Goal: Transaction & Acquisition: Purchase product/service

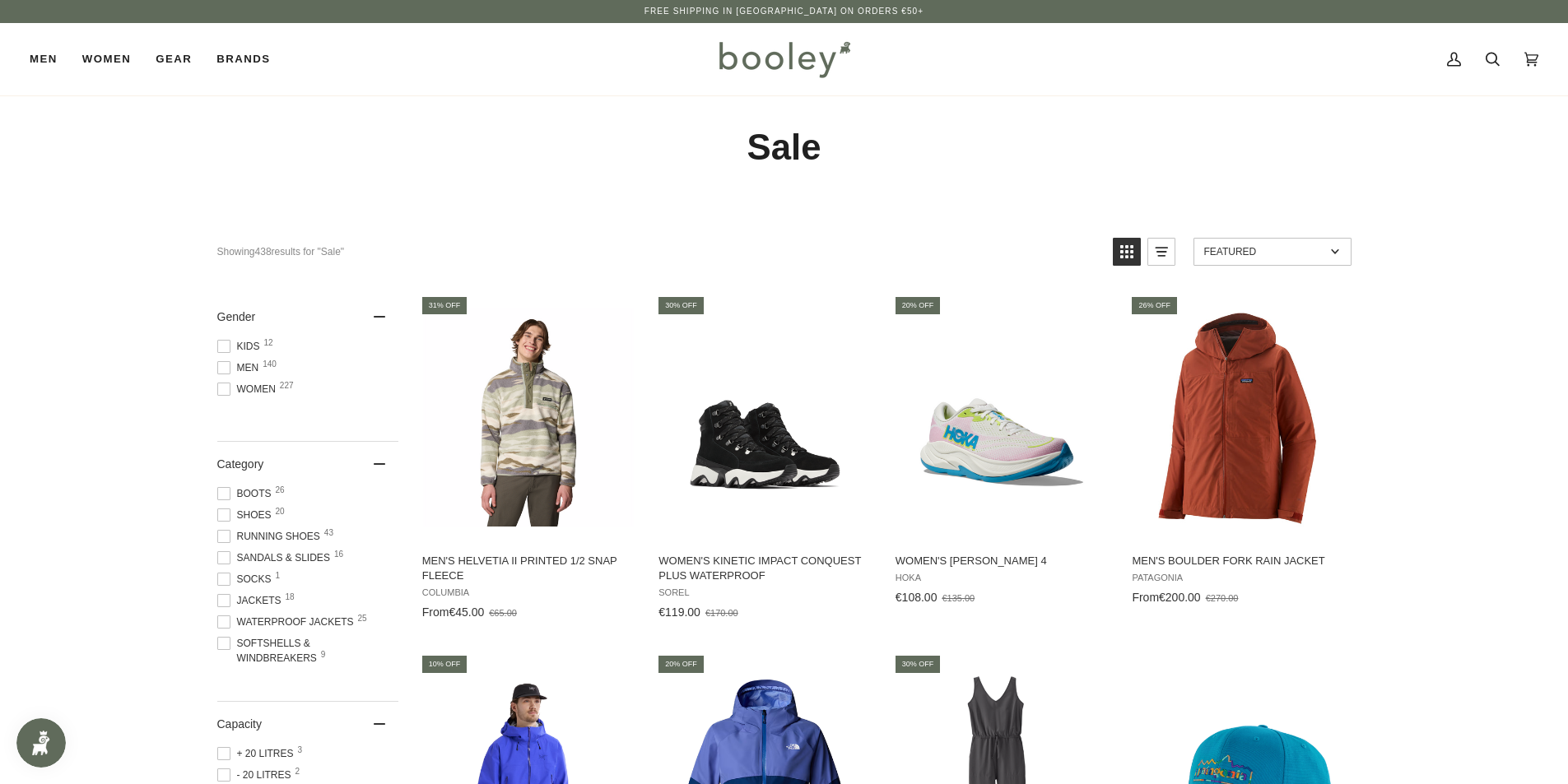
click at [1296, 238] on link "Featured" at bounding box center [1273, 251] width 158 height 28
click at [1295, 239] on link "Featured" at bounding box center [1273, 251] width 158 height 28
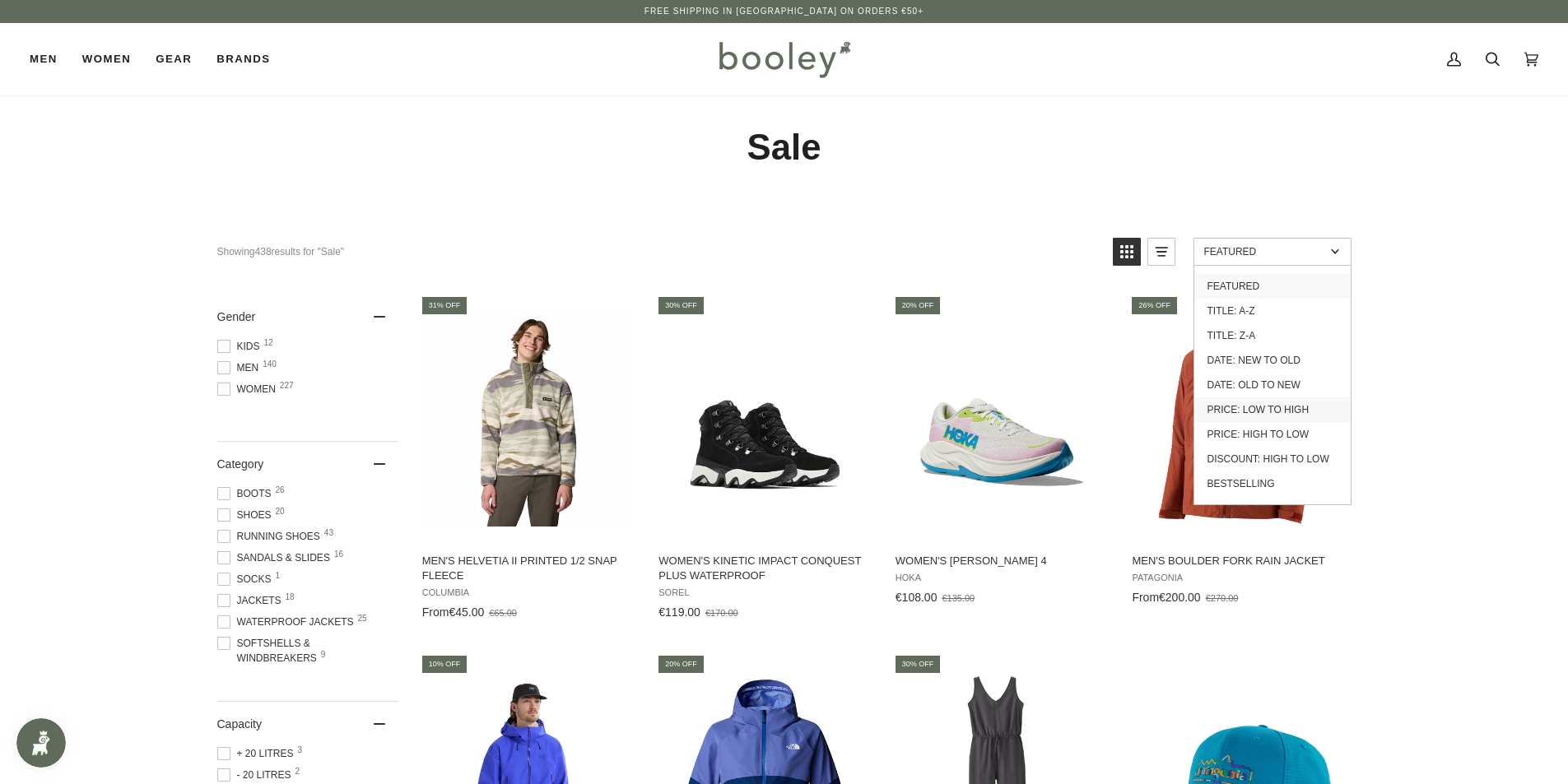
click at [1311, 412] on link "Price: Low to High" at bounding box center [1273, 409] width 156 height 25
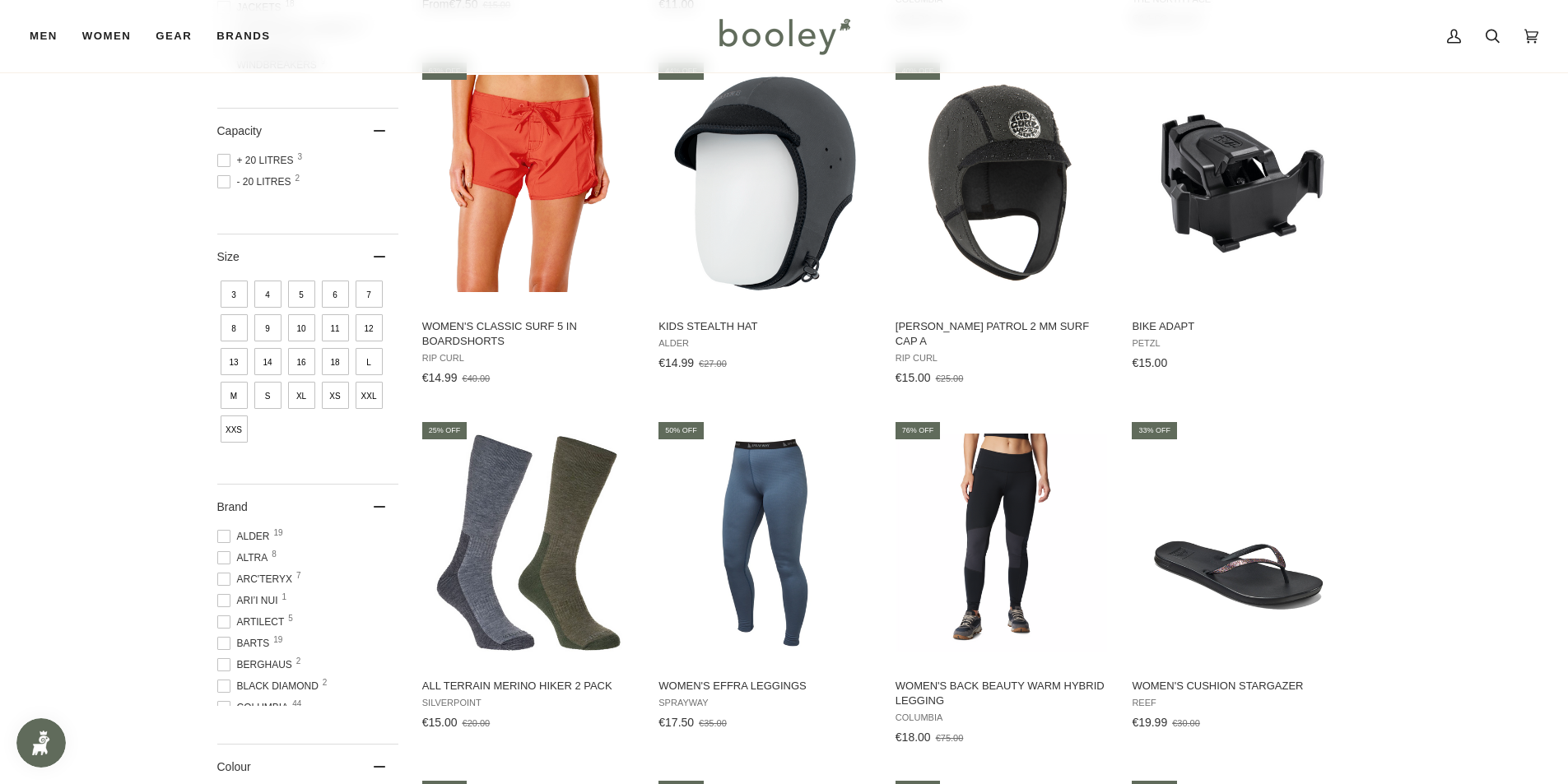
scroll to position [740, 0]
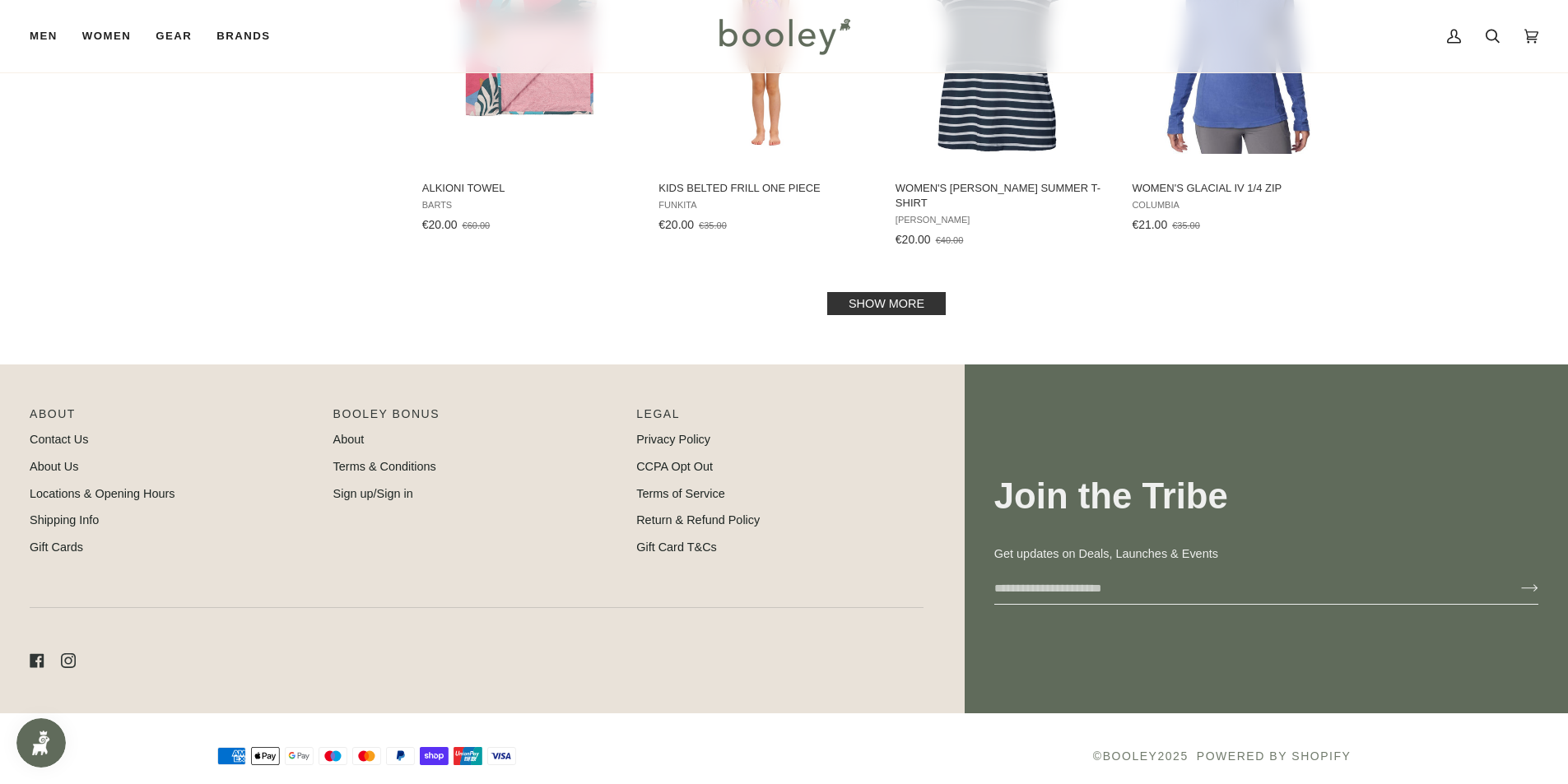
click at [860, 293] on link "Show more" at bounding box center [887, 304] width 118 height 23
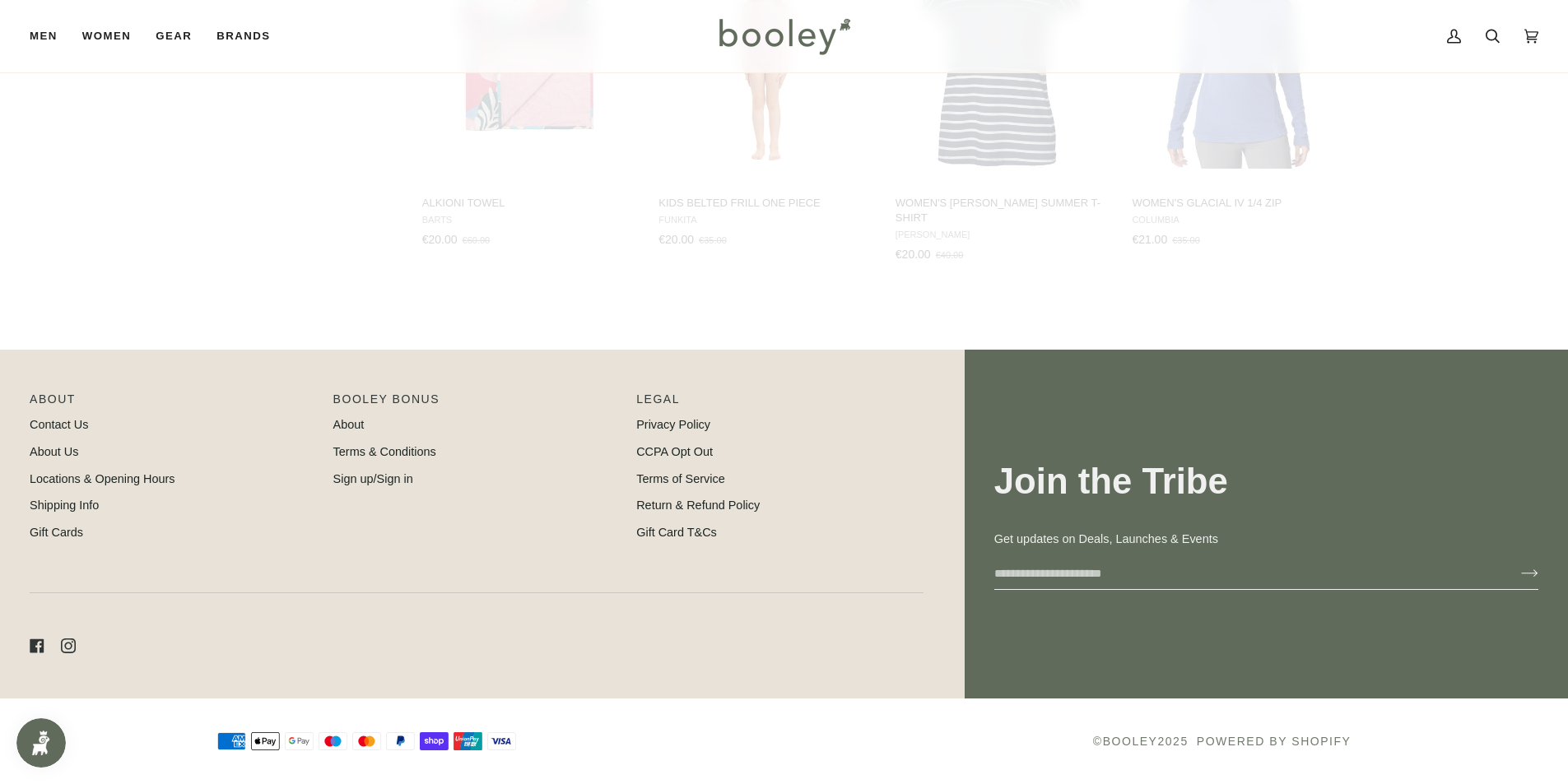
scroll to position [1765, 0]
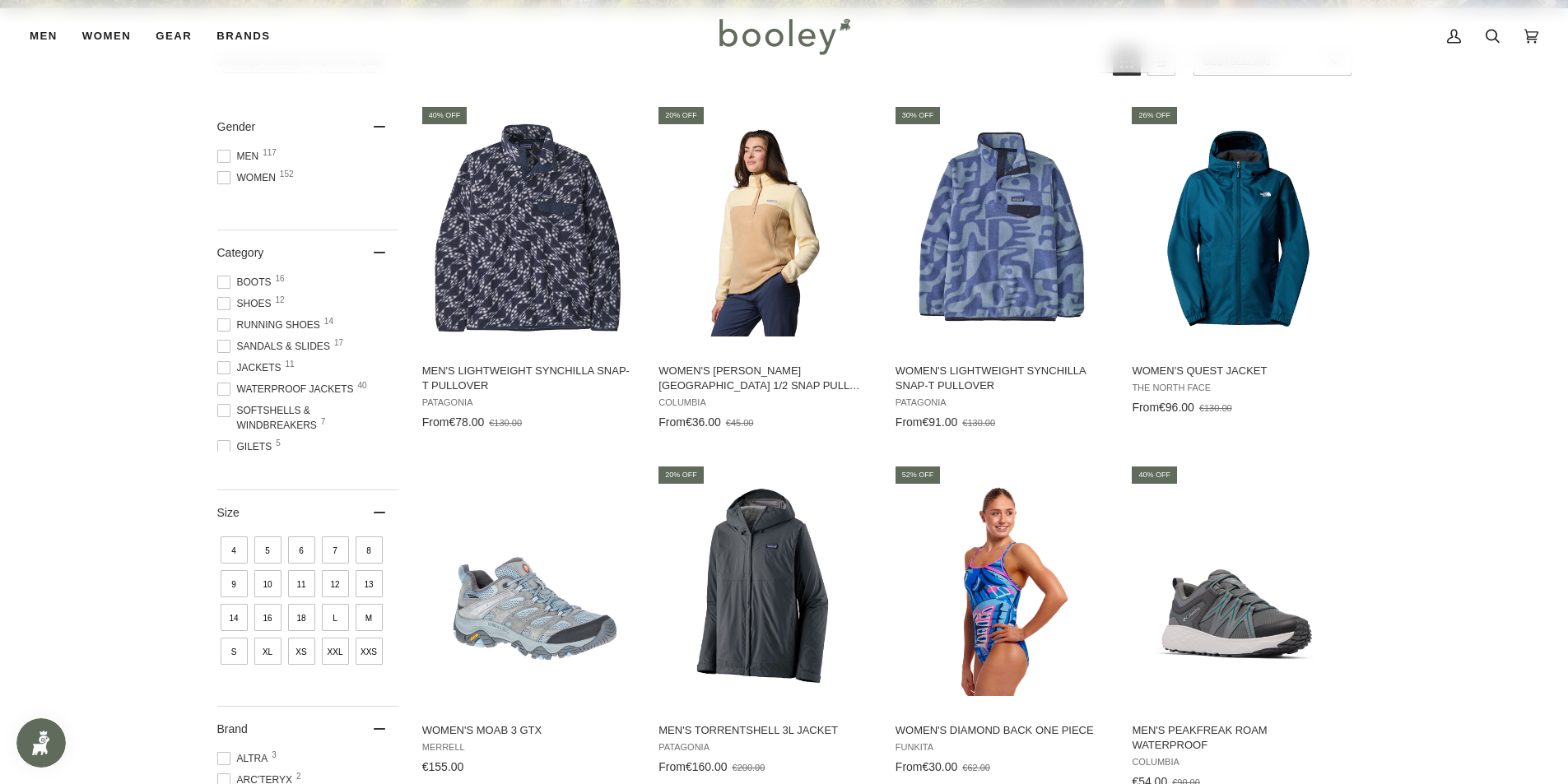
scroll to position [576, 0]
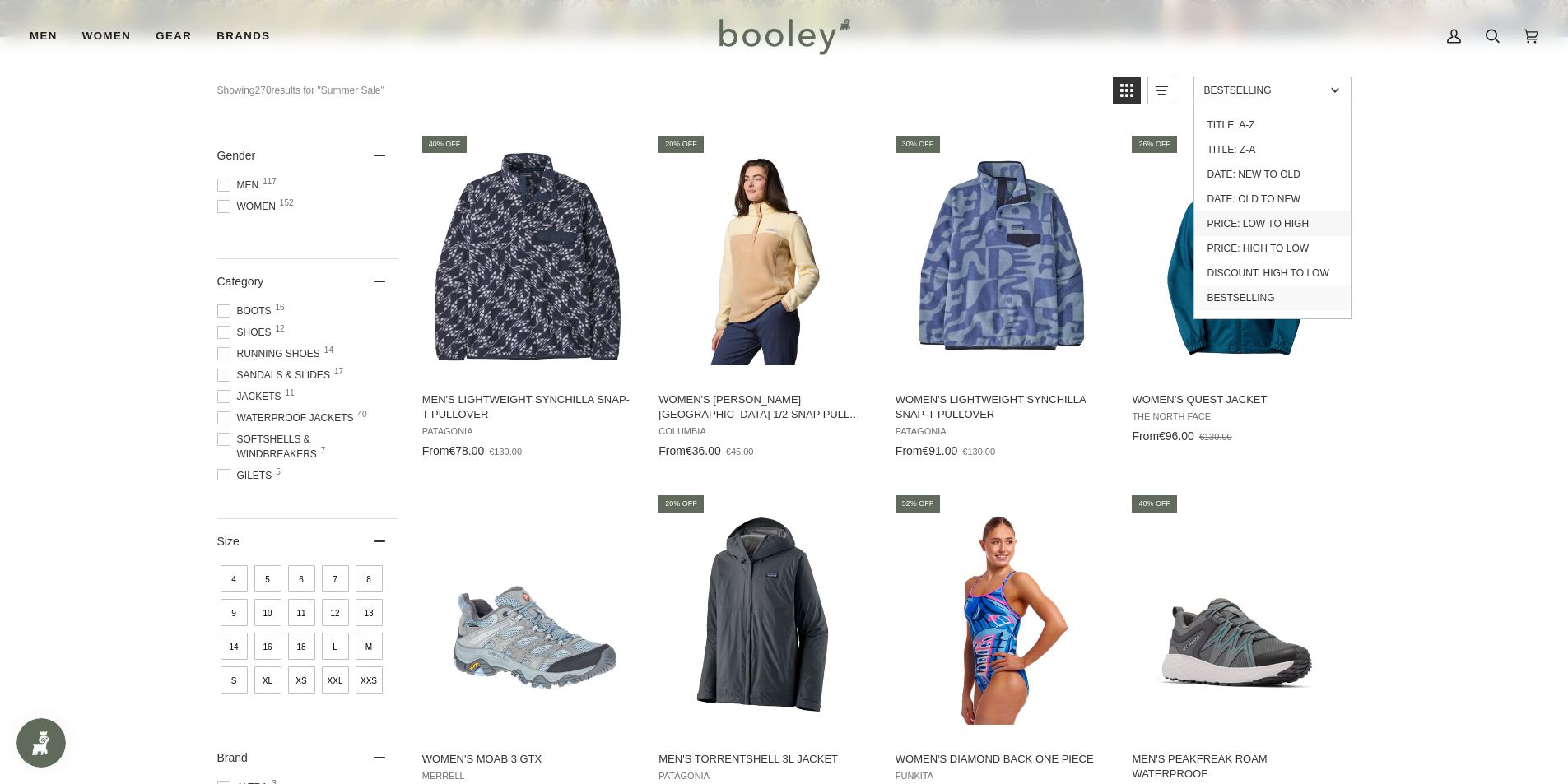
click at [1299, 219] on link "Price: Low to High" at bounding box center [1273, 224] width 156 height 25
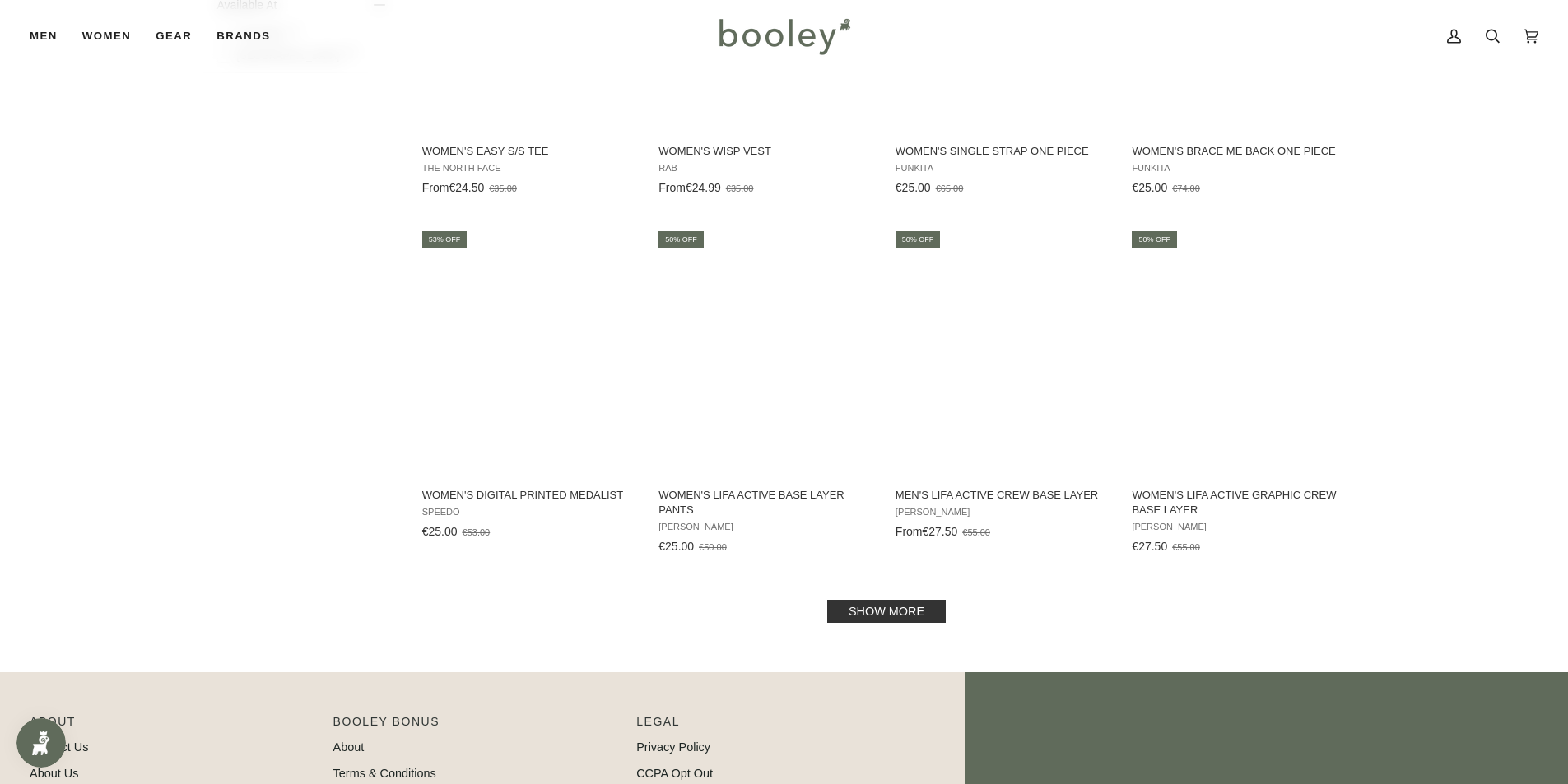
scroll to position [1881, 0]
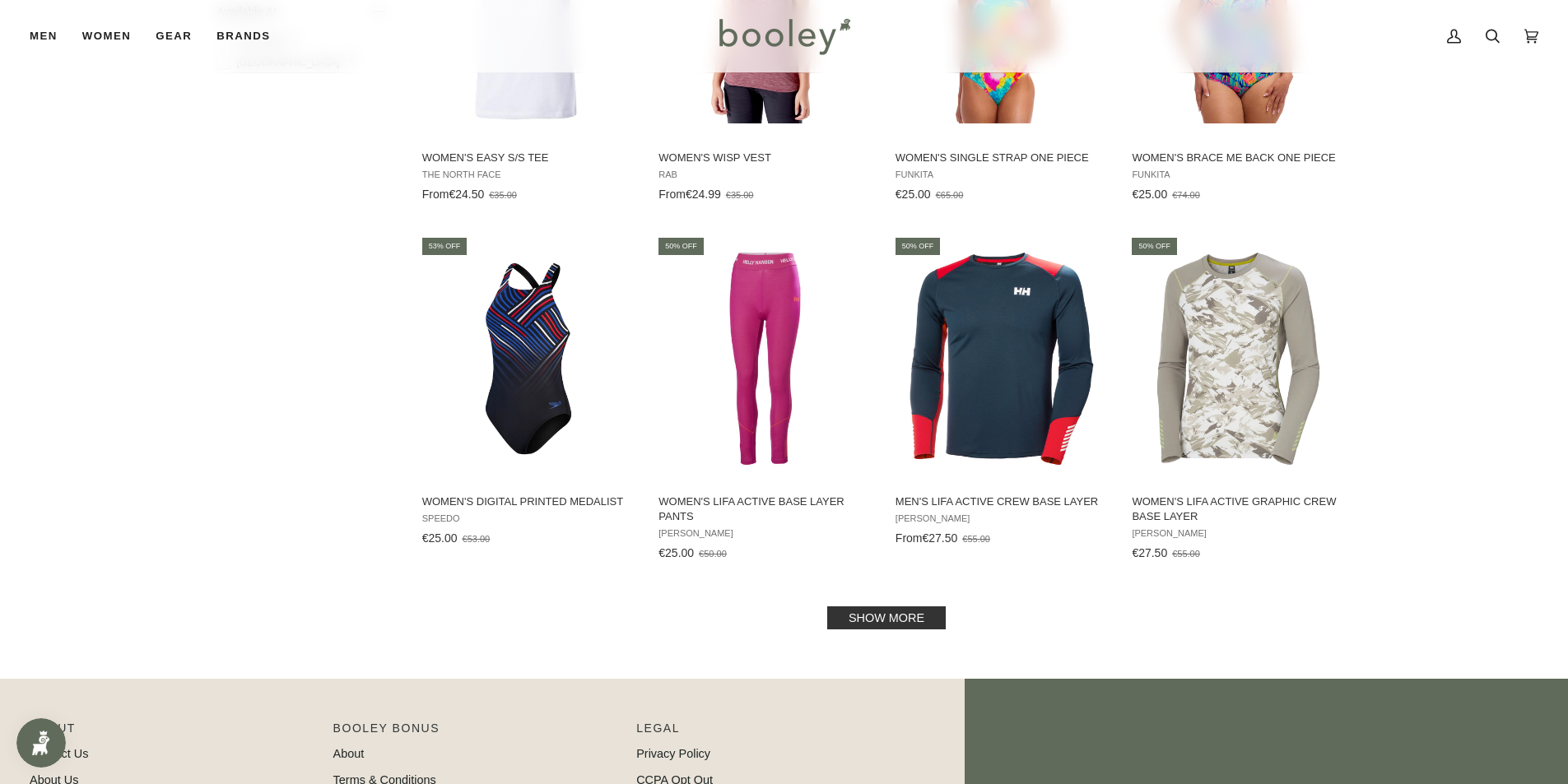
click at [875, 621] on link "Show more" at bounding box center [887, 618] width 118 height 23
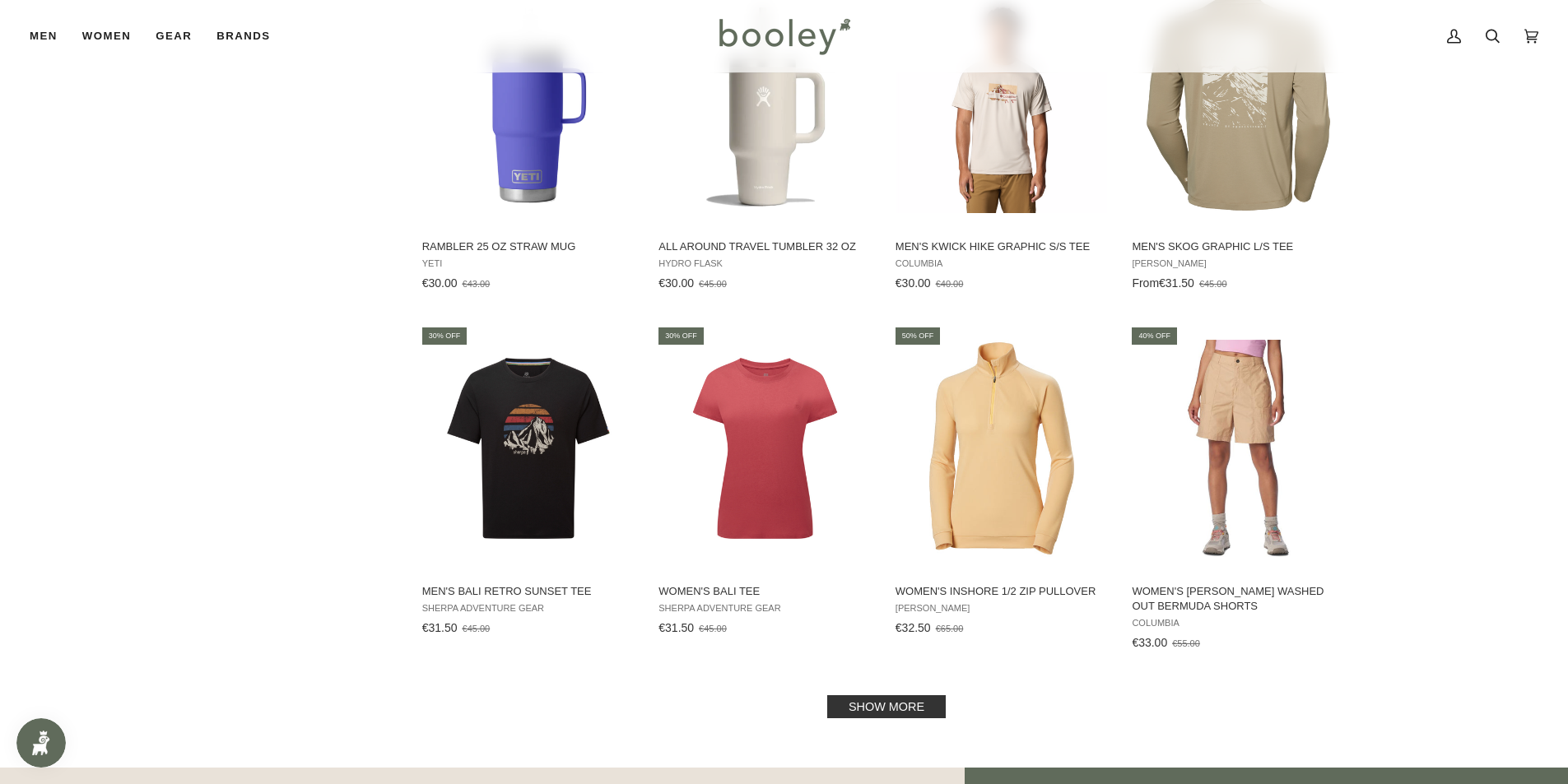
scroll to position [3691, 0]
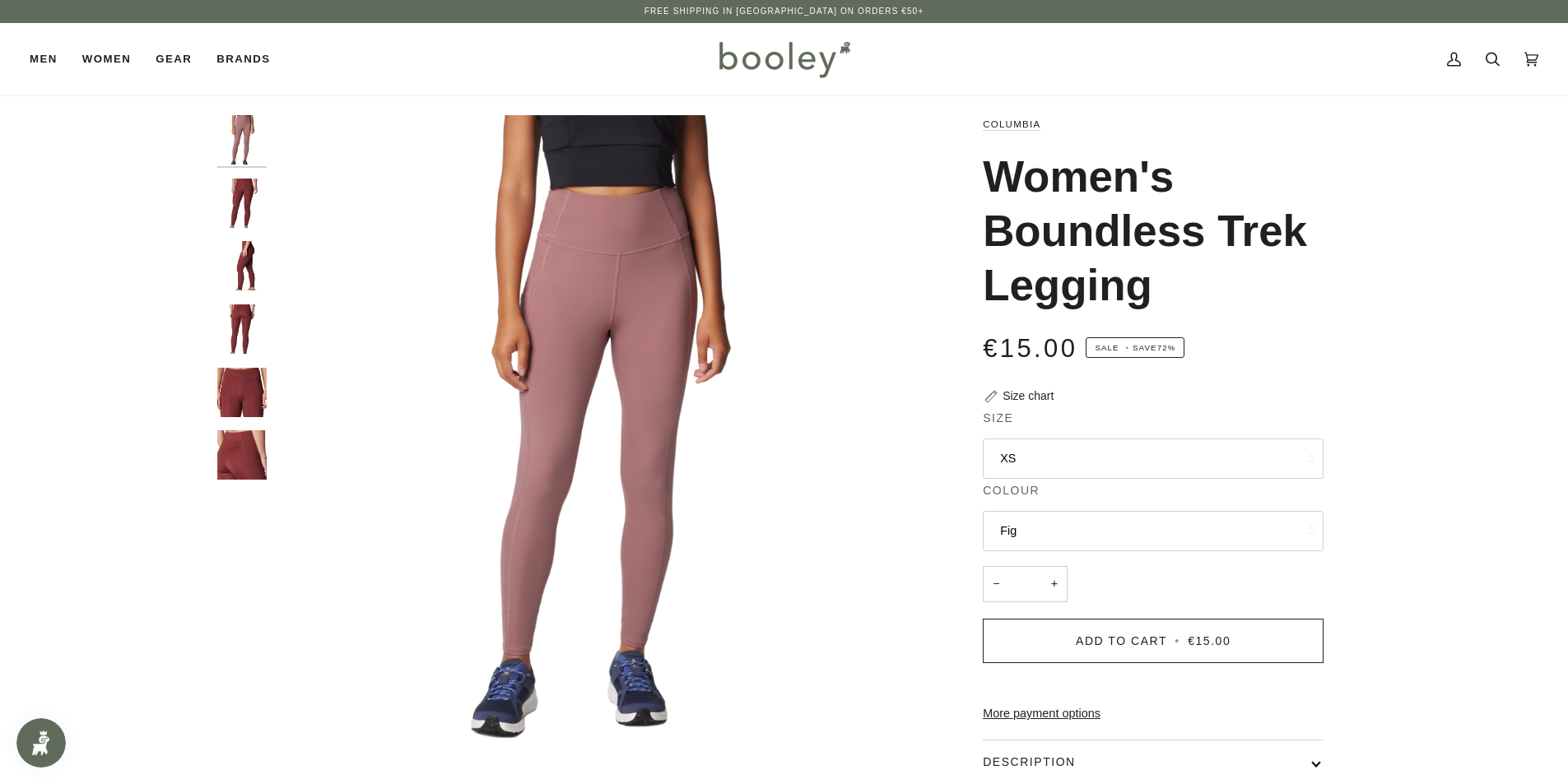
click at [233, 314] on img "Columbia Women's Boundless Trek Legging Spice - Booley Galway" at bounding box center [242, 329] width 50 height 50
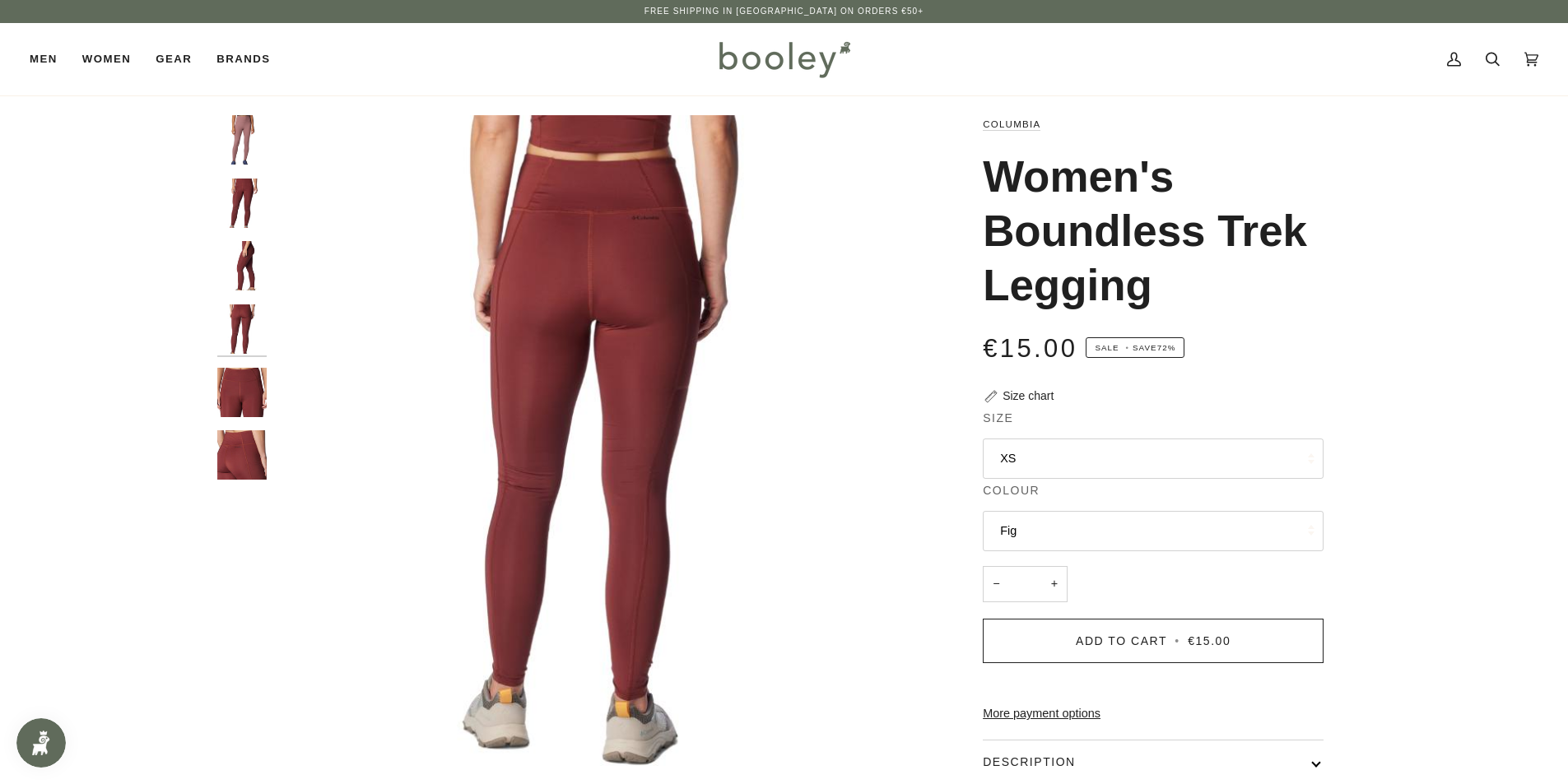
click at [246, 389] on img "Columbia Women's Boundless Trek Legging Spice - Booley Galway" at bounding box center [242, 393] width 50 height 50
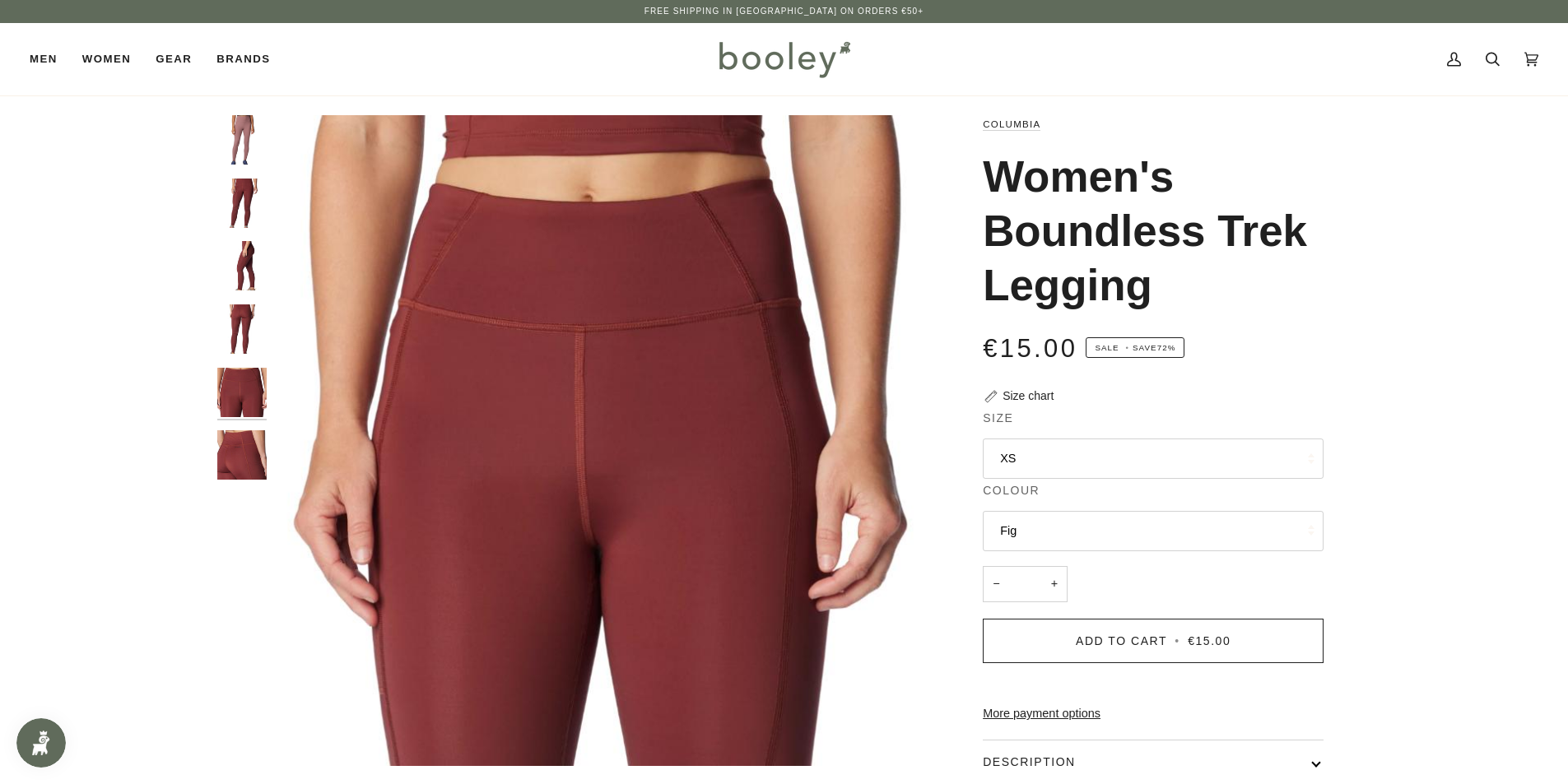
click at [241, 467] on img "Columbia Women's Boundless Trek Legging Spice - Booley Galway" at bounding box center [242, 455] width 50 height 50
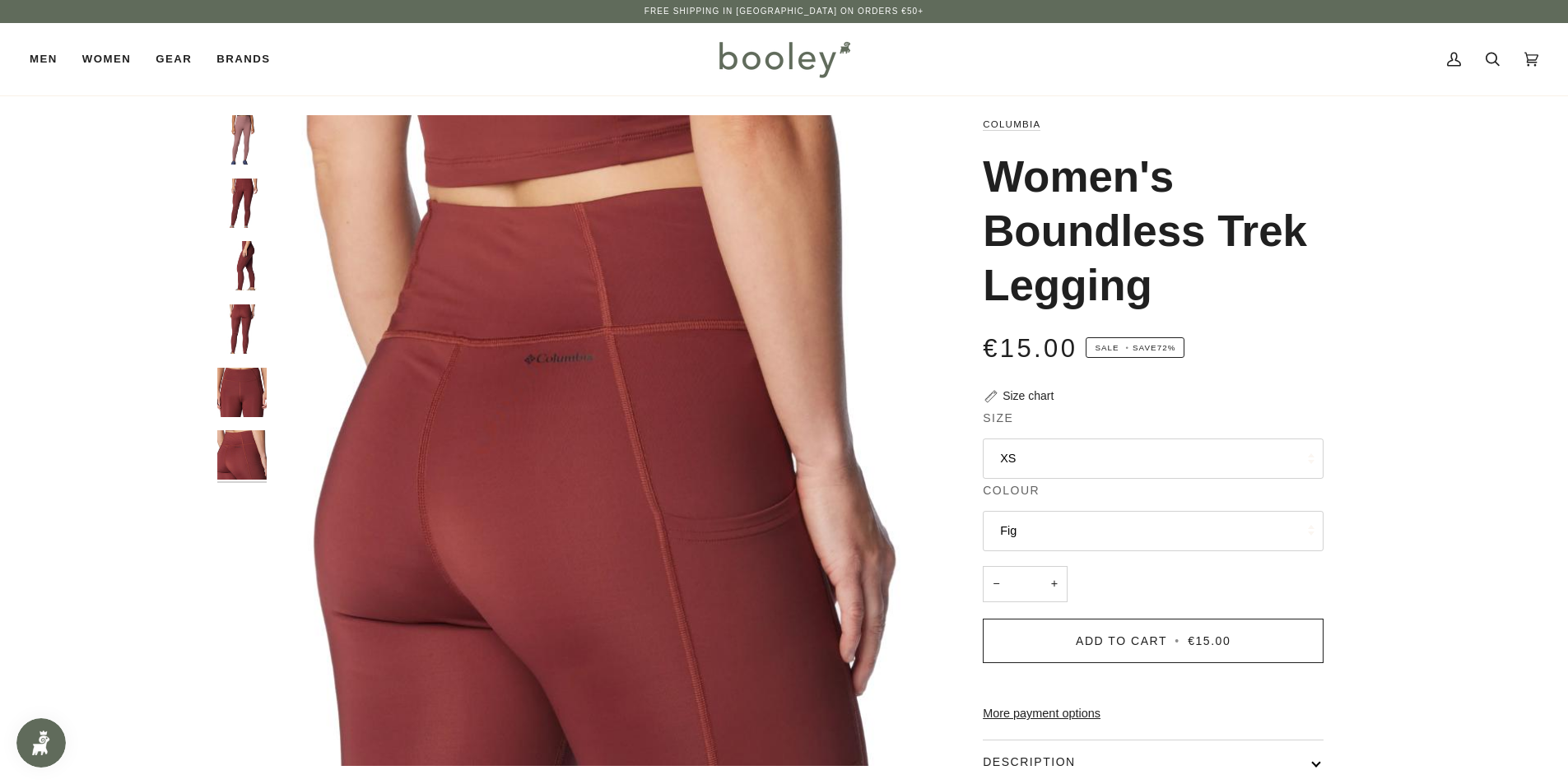
click at [231, 284] on img "Columbia Women's Boundless Trek Legging Spice - Booley Galway" at bounding box center [242, 266] width 50 height 50
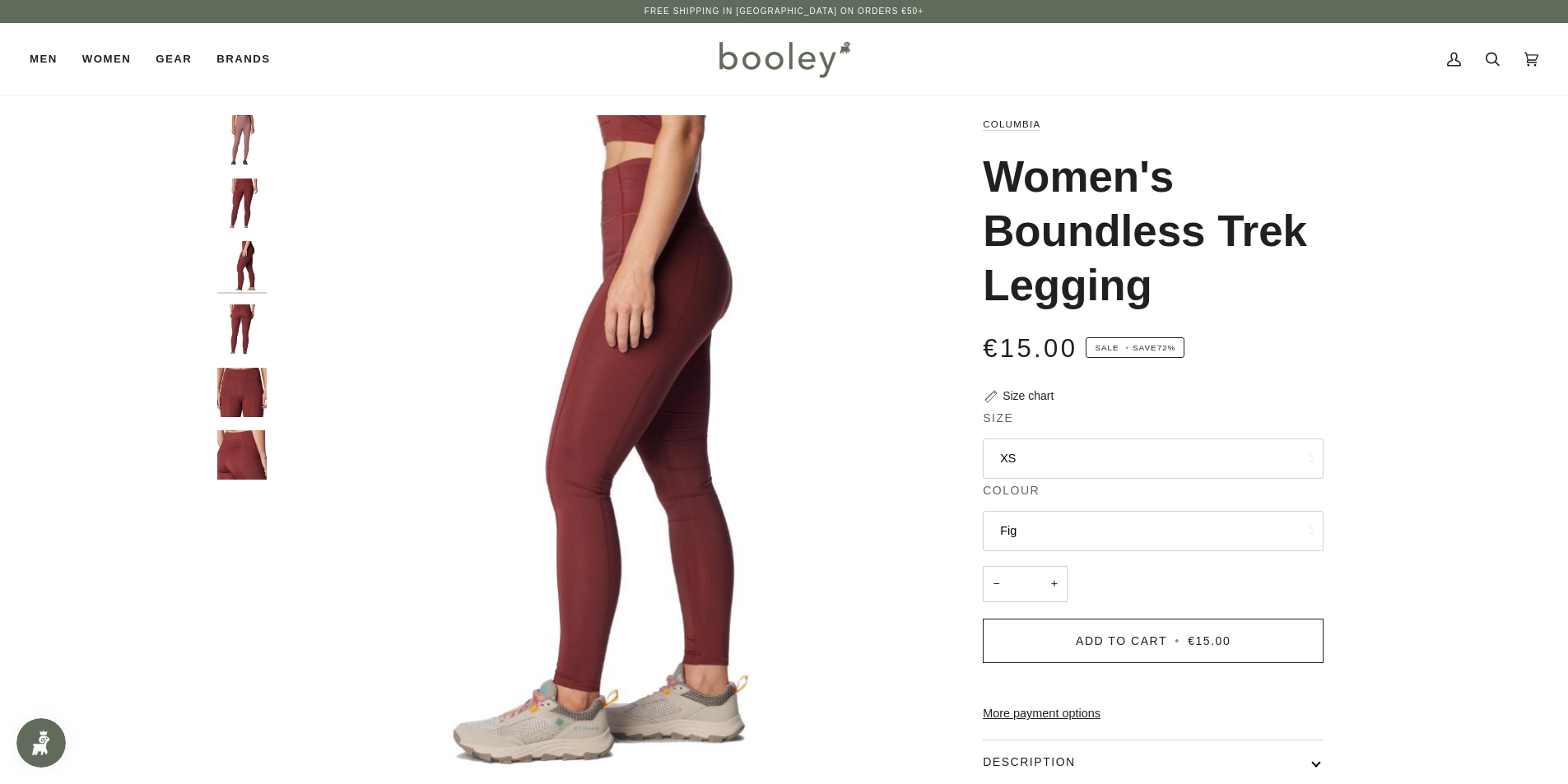
click at [240, 262] on img "Columbia Women's Boundless Trek Legging Spice - Booley Galway" at bounding box center [242, 266] width 50 height 50
click at [251, 172] on div at bounding box center [245, 304] width 58 height 378
click at [249, 182] on img "Columbia Women's Boundless Trek Legging Spice - Booley Galway" at bounding box center [242, 203] width 50 height 50
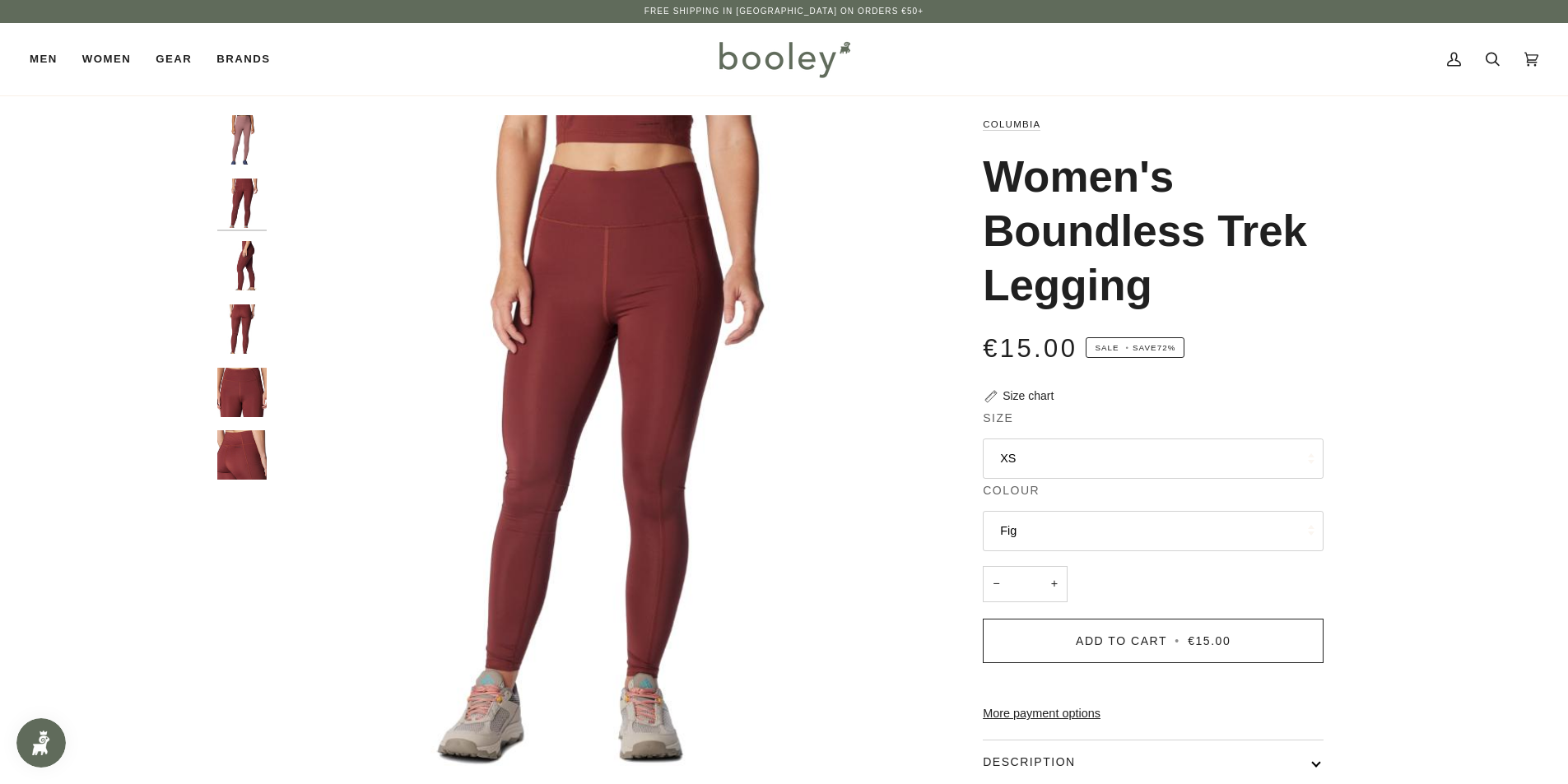
click at [253, 135] on img "Columbia Women's Boundless Trek Legging Fig - Booley Galway" at bounding box center [242, 140] width 50 height 50
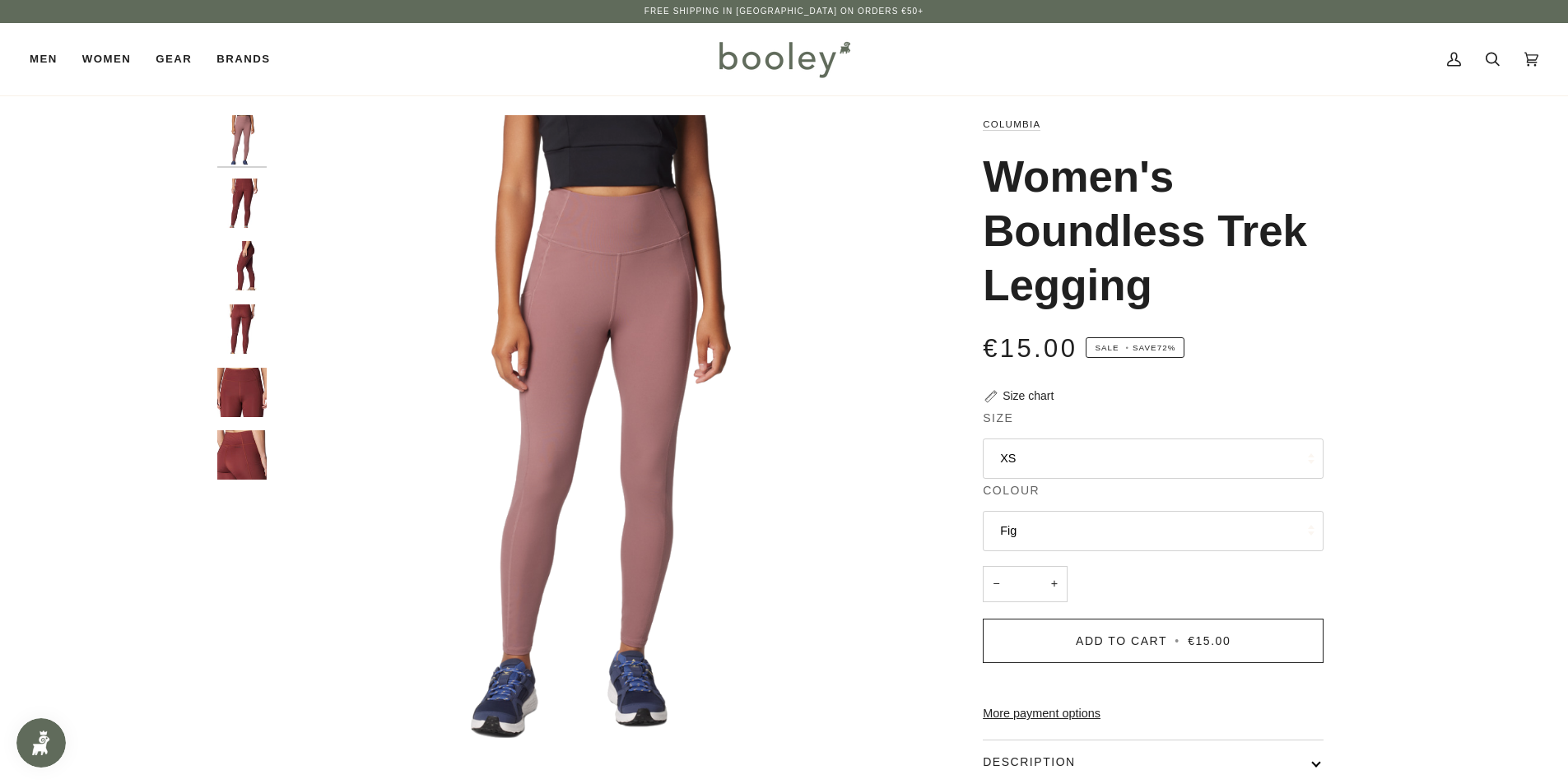
click at [1083, 524] on button "Fig" at bounding box center [1153, 531] width 341 height 40
click at [1056, 601] on link "Spice" at bounding box center [1153, 612] width 339 height 41
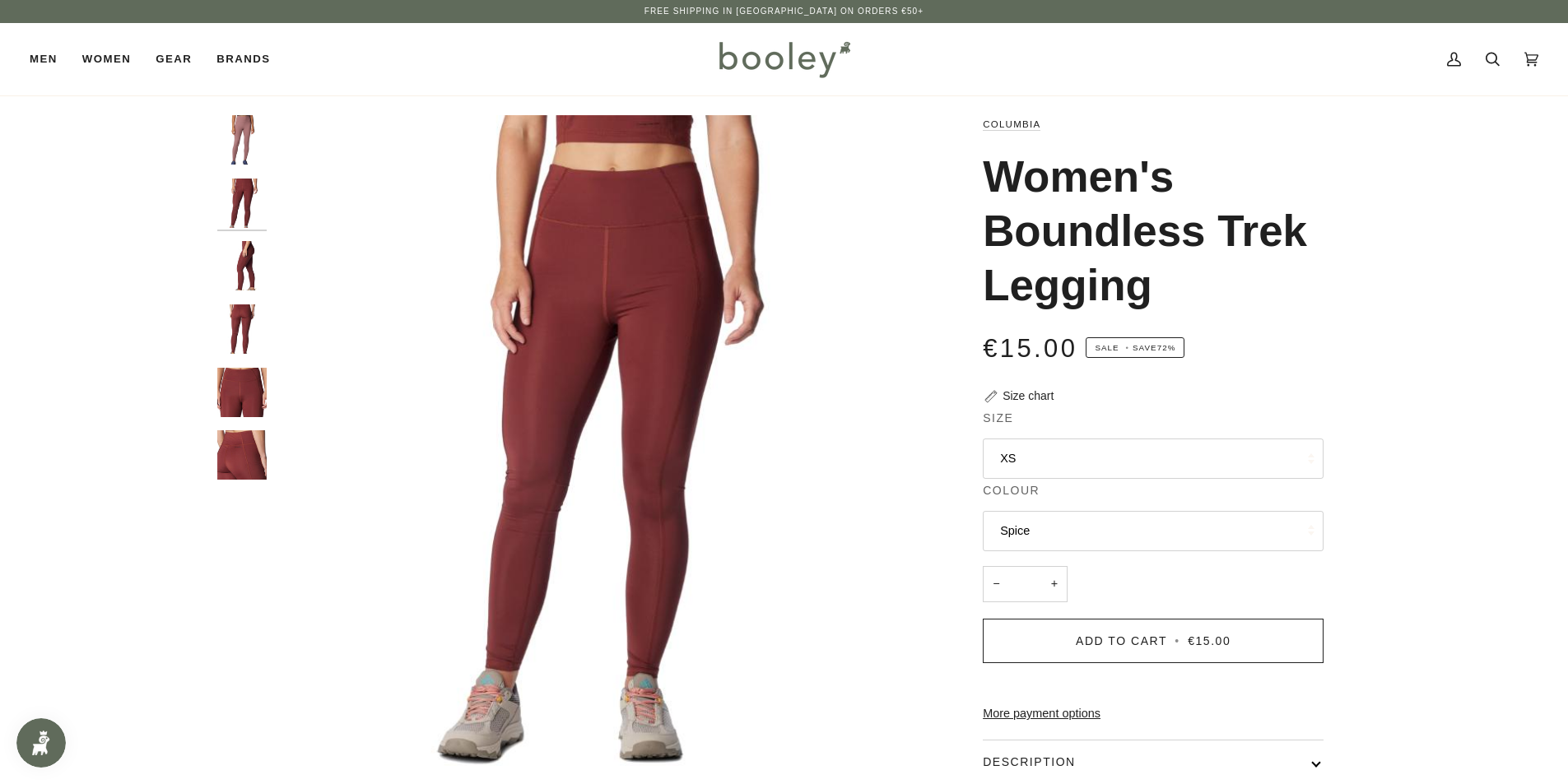
click at [226, 334] on img "Columbia Women's Boundless Trek Legging Spice - Booley Galway" at bounding box center [242, 329] width 50 height 50
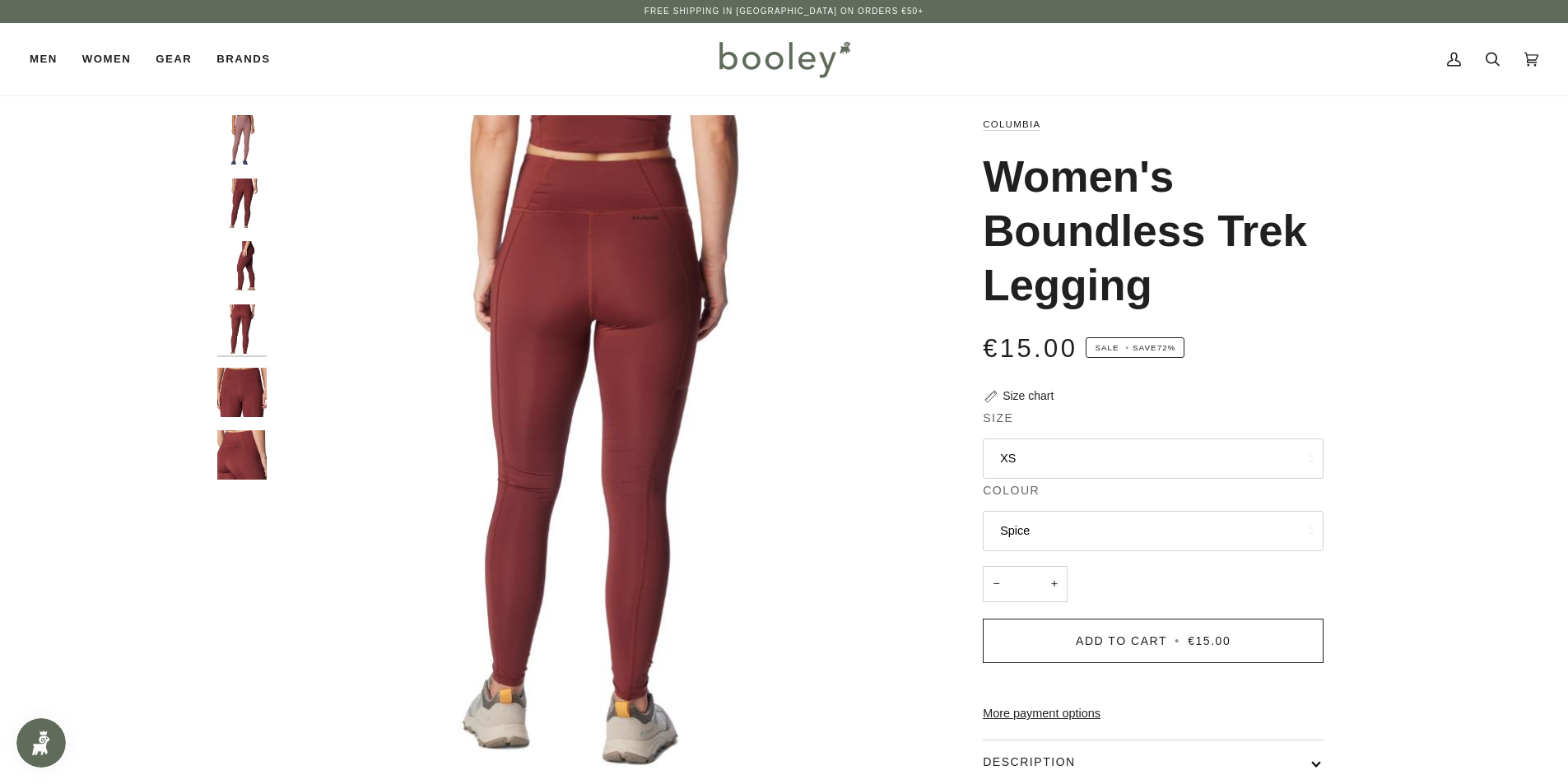
click at [227, 402] on img "Columbia Women's Boundless Trek Legging Spice - Booley Galway" at bounding box center [242, 393] width 50 height 50
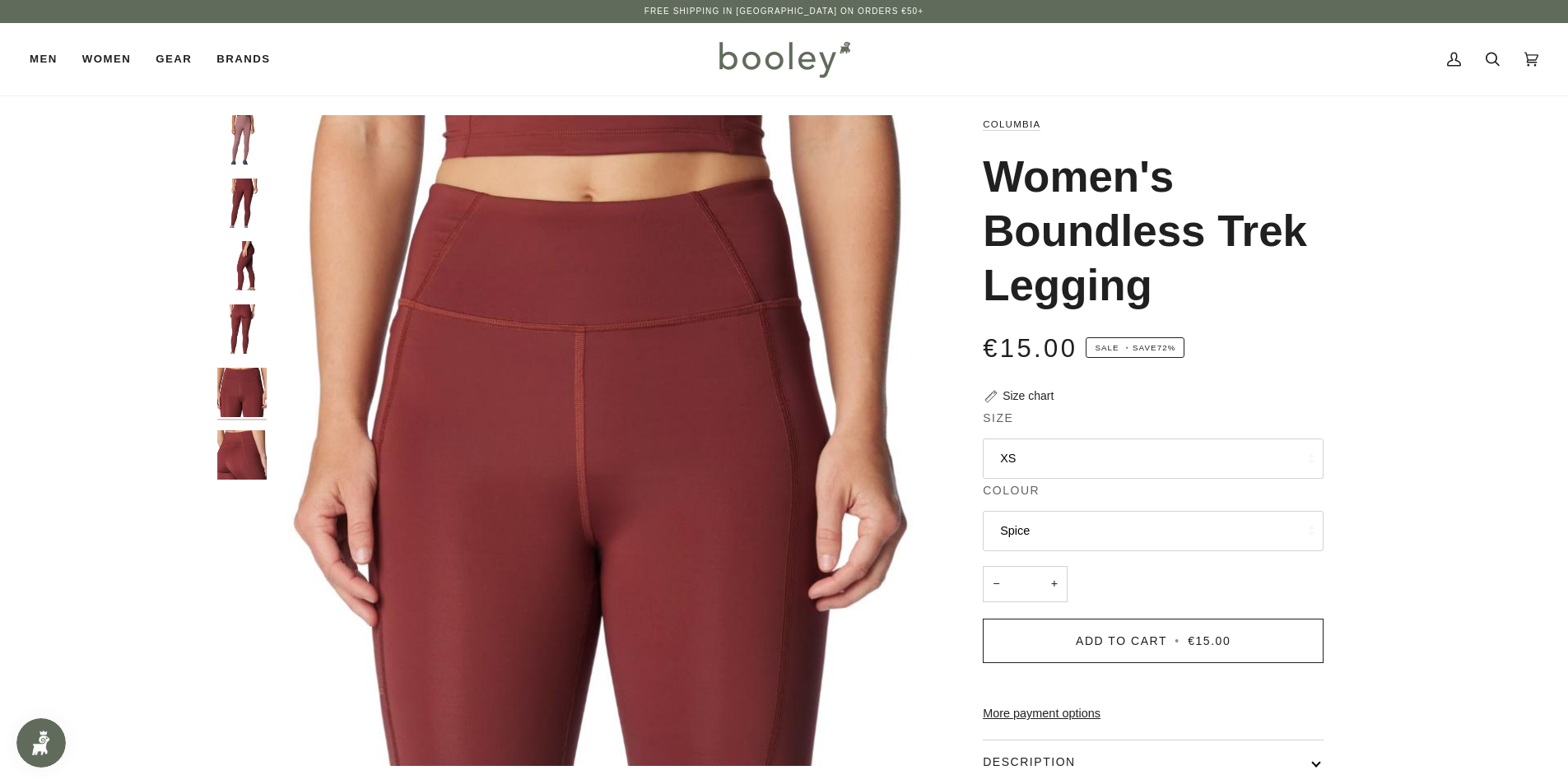
click at [227, 449] on img "Columbia Women's Boundless Trek Legging Spice - Booley Galway" at bounding box center [242, 455] width 50 height 50
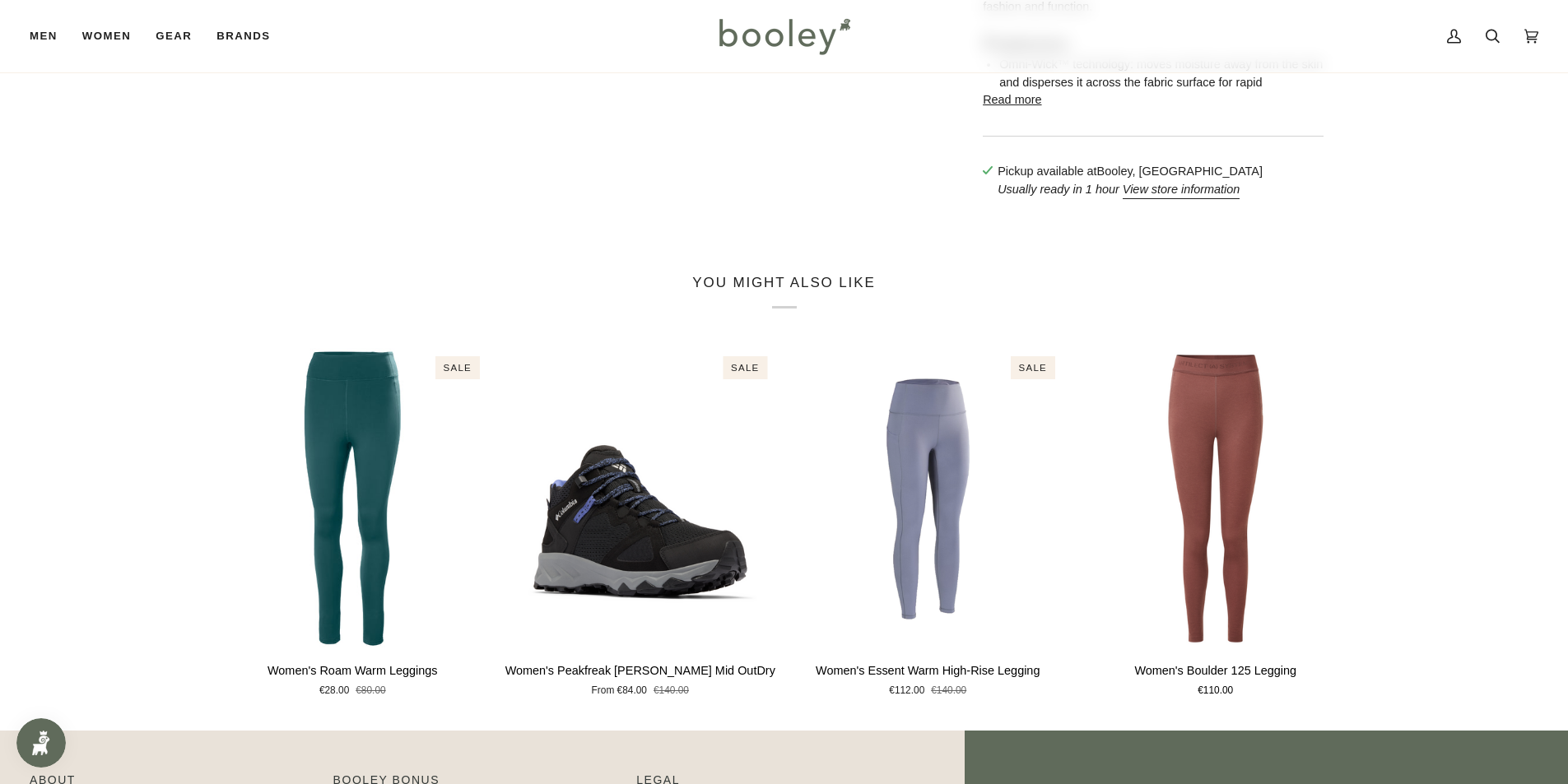
scroll to position [658, 0]
